Goal: Transaction & Acquisition: Purchase product/service

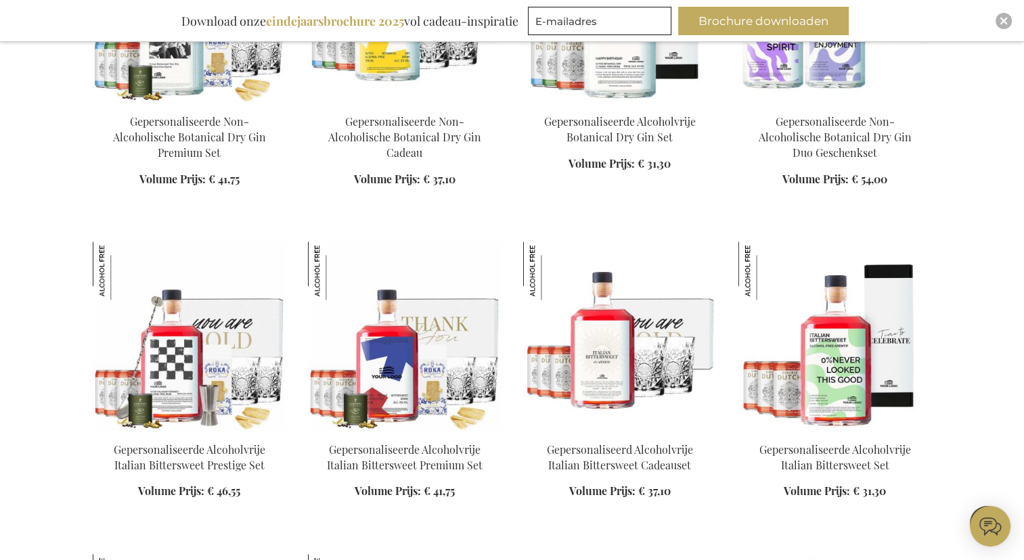
scroll to position [1354, 0]
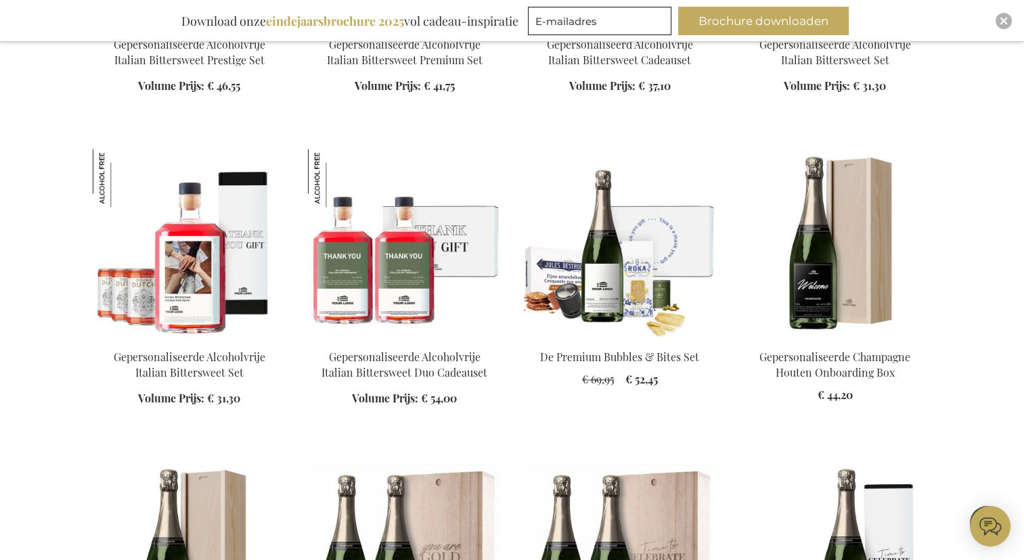
scroll to position [1760, 0]
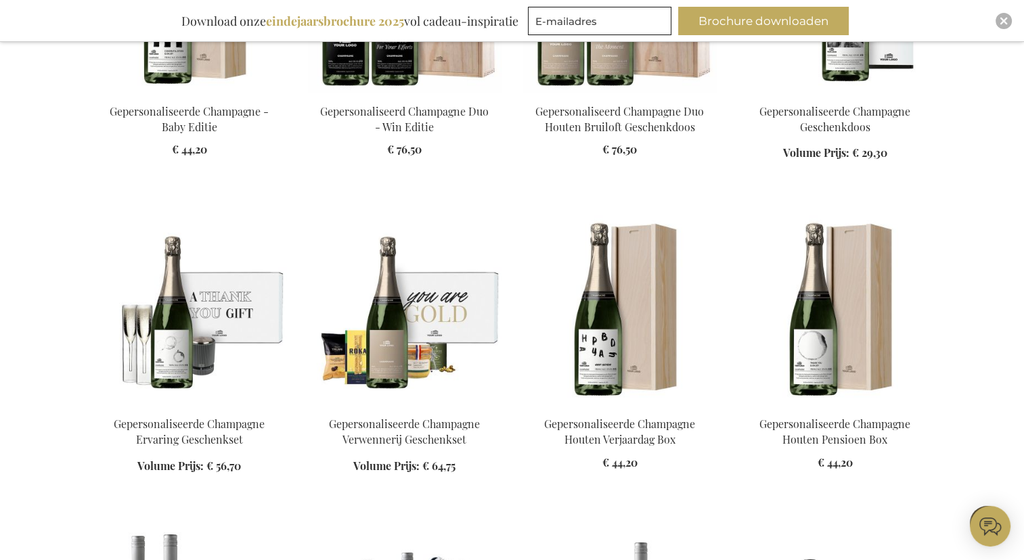
scroll to position [2301, 0]
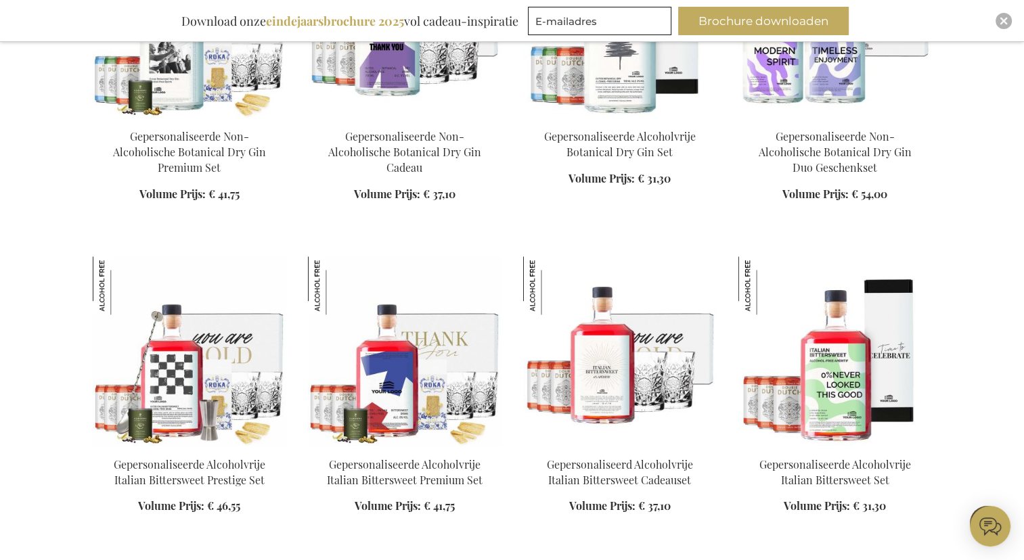
scroll to position [1354, 0]
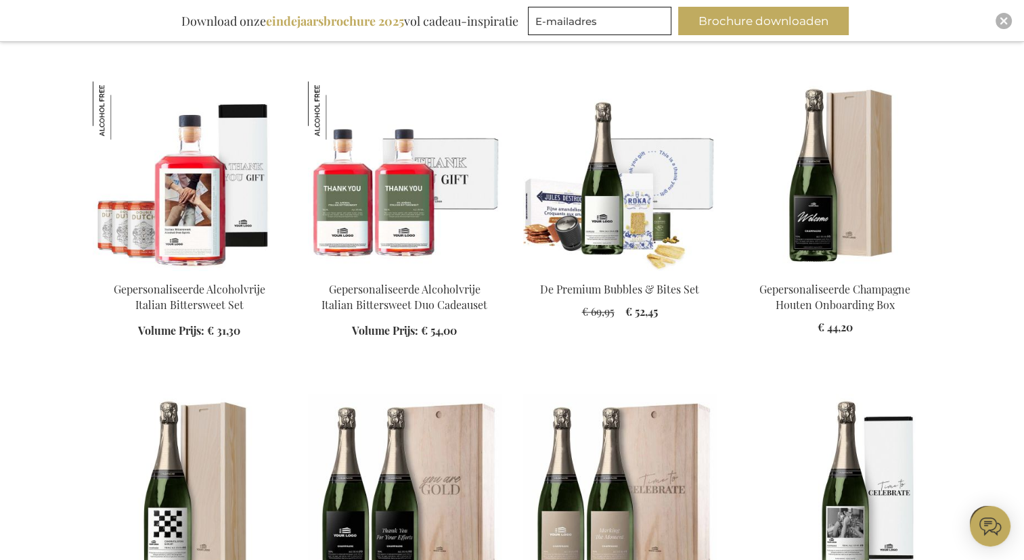
scroll to position [1828, 0]
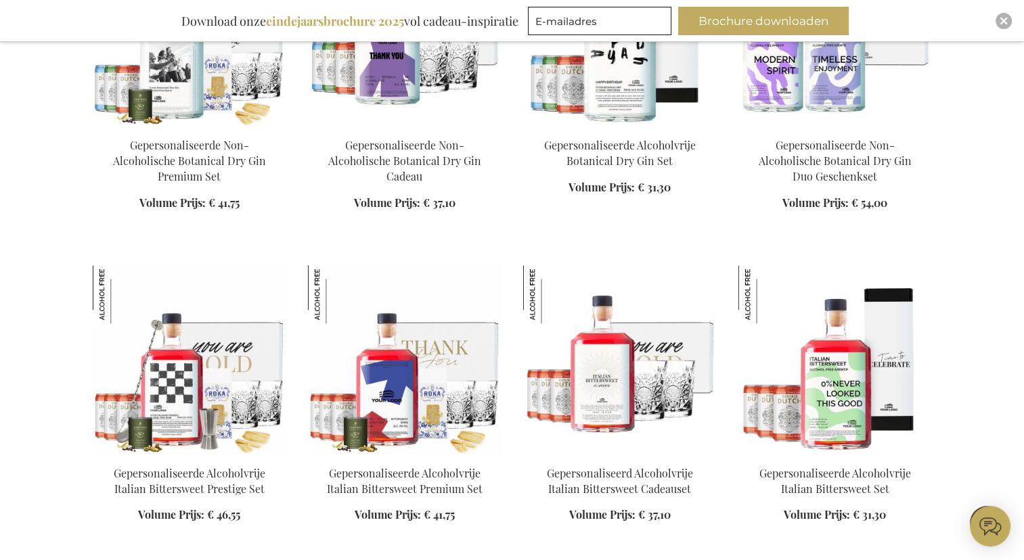
scroll to position [1354, 0]
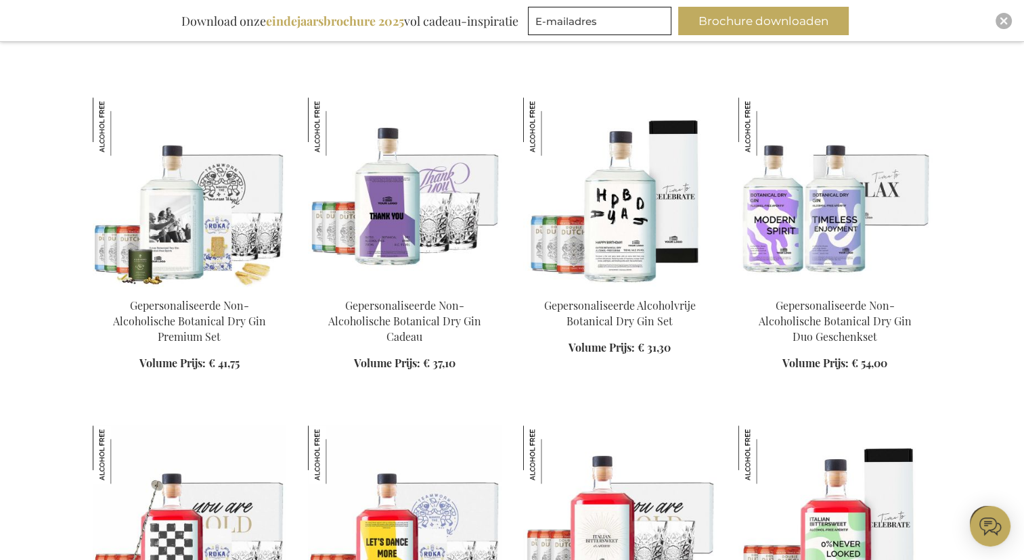
scroll to position [948, 0]
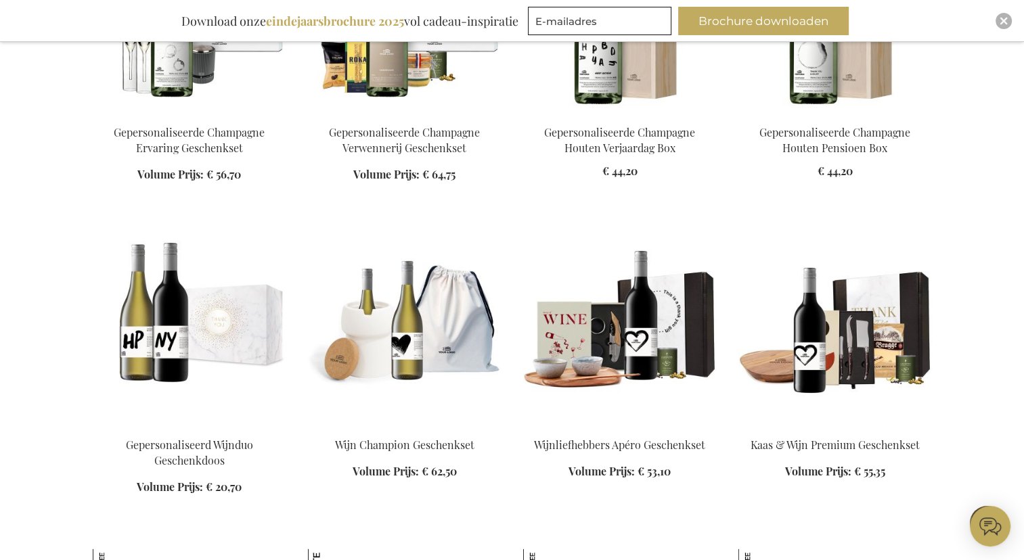
scroll to position [2369, 0]
